Goal: Transaction & Acquisition: Purchase product/service

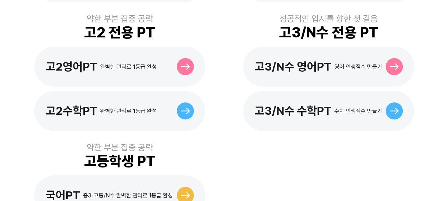
scroll to position [356, 0]
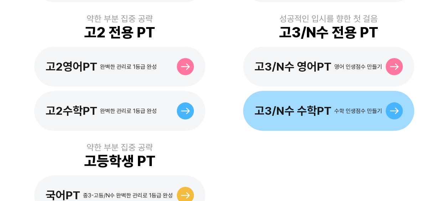
click at [363, 107] on div "고3/N수 수학PT 수학 인생점수 만들기" at bounding box center [328, 111] width 171 height 40
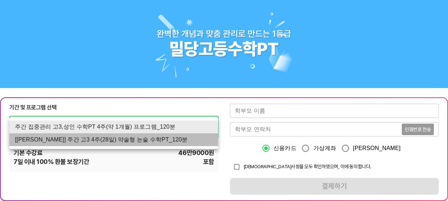
click at [152, 135] on li "[신규] 주간 고3 4주(28일) 약술형 논술 수학PT_120분" at bounding box center [113, 139] width 209 height 13
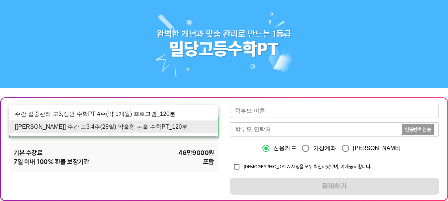
drag, startPoint x: 156, startPoint y: 124, endPoint x: 145, endPoint y: 125, distance: 11.4
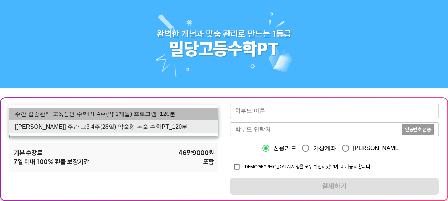
click at [135, 113] on li "주간 집중관리 고3,성인 수학PT 4주(약 1개월) 프로그램_120분" at bounding box center [113, 114] width 209 height 13
type input "1765"
